Goal: Find specific page/section: Find specific page/section

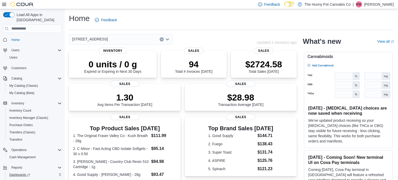
scroll to position [16, 0]
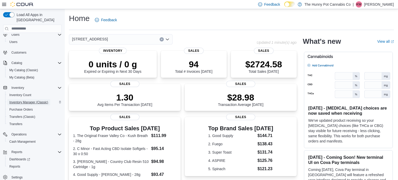
click at [33, 100] on span "Inventory Manager (Classic)" at bounding box center [28, 102] width 39 height 4
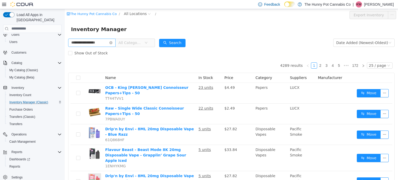
type input "**********"
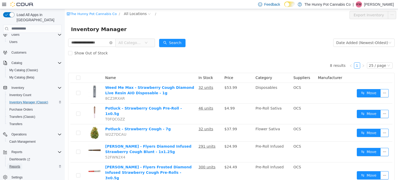
click at [20, 165] on span "Reports" at bounding box center [14, 167] width 11 height 4
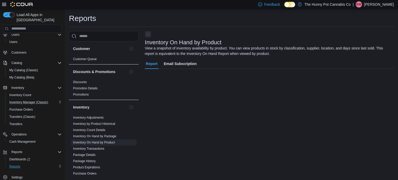
scroll to position [11, 0]
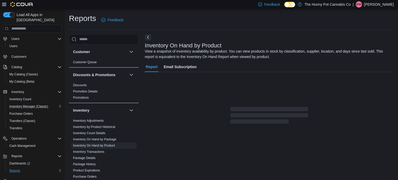
click at [383, 5] on p "Kali Wehlann" at bounding box center [379, 4] width 30 height 6
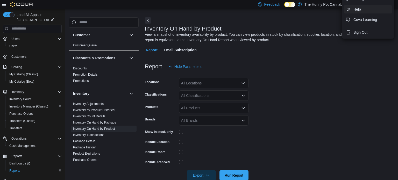
scroll to position [17, 0]
click at [369, 30] on button "Sign Out" at bounding box center [368, 32] width 48 height 8
